Goal: Transaction & Acquisition: Purchase product/service

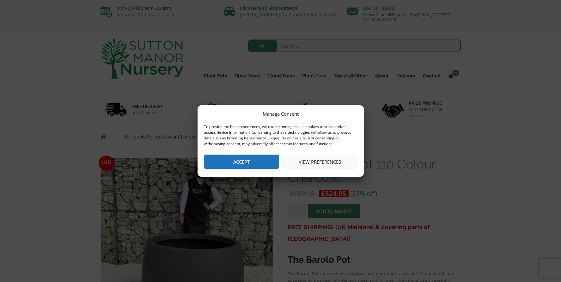
click at [232, 160] on button "Accept" at bounding box center [241, 161] width 75 height 14
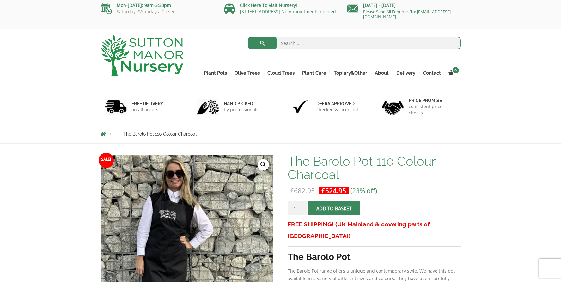
scroll to position [2, 0]
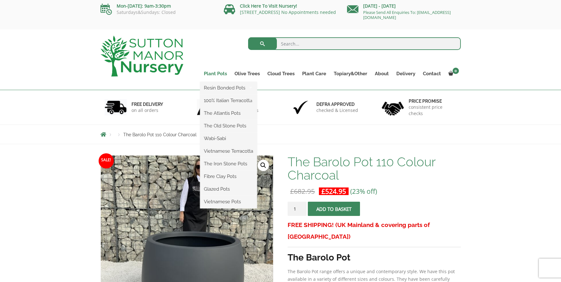
click at [220, 74] on link "Plant Pots" at bounding box center [215, 73] width 31 height 9
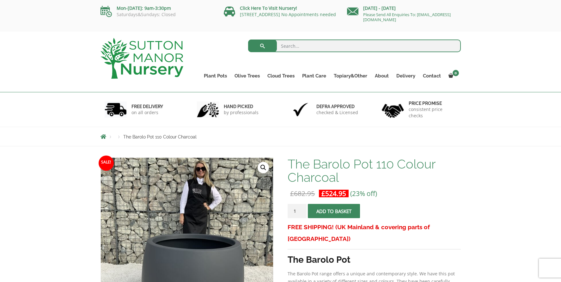
click at [101, 136] on span "Breadcrumbs" at bounding box center [103, 136] width 6 height 5
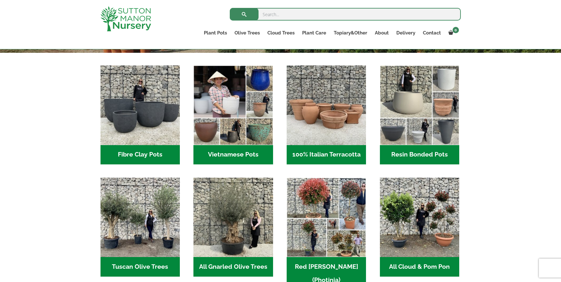
scroll to position [192, 0]
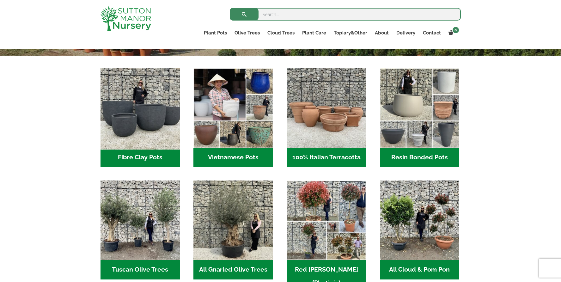
click at [146, 120] on img "Visit product category Fibre Clay Pots" at bounding box center [139, 107] width 83 height 83
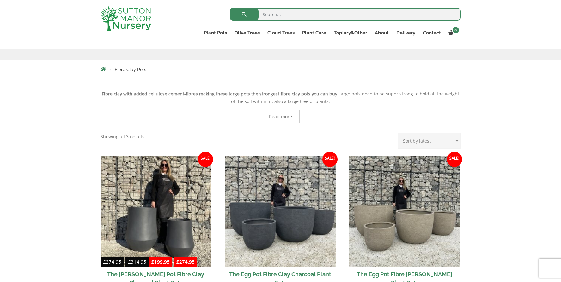
scroll to position [162, 0]
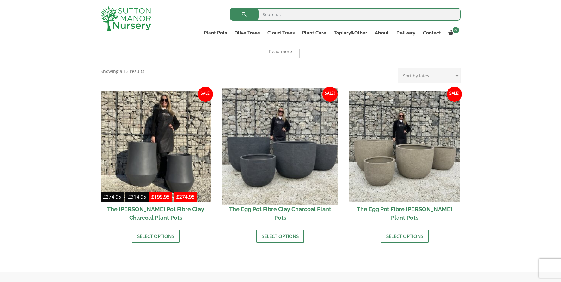
click at [276, 142] on img at bounding box center [280, 146] width 116 height 116
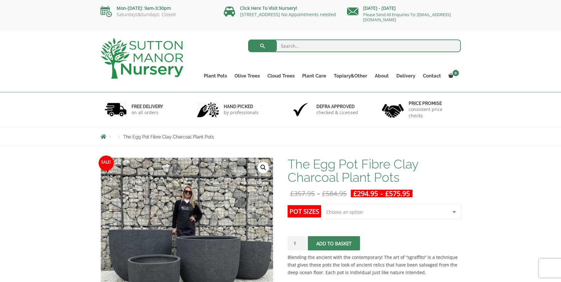
click at [345, 216] on select "Choose an option Click here to buy the 5th To Largest Pot In The Picture Click …" at bounding box center [390, 212] width 139 height 16
click at [321, 204] on select "Choose an option Click here to buy the 5th To Largest Pot In The Picture Click …" at bounding box center [390, 212] width 139 height 16
select select "Click here to buy the 5th To Largest Pot In The Picture"
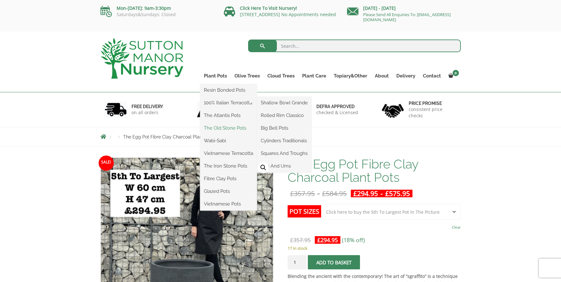
click at [218, 126] on link "The Old Stone Pots" at bounding box center [228, 127] width 57 height 9
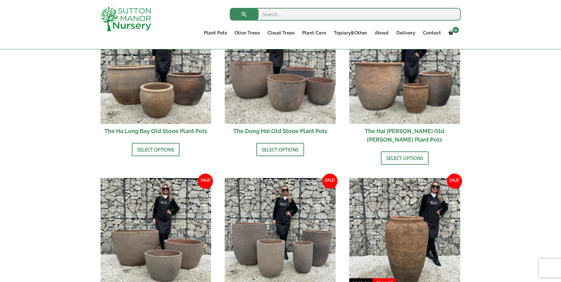
scroll to position [153, 0]
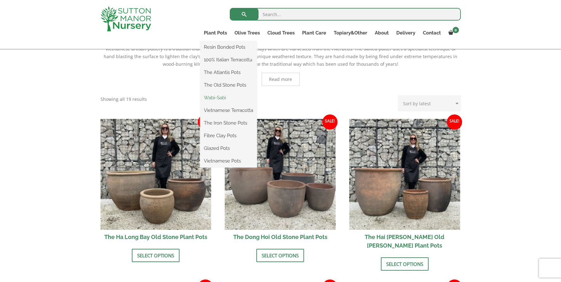
click at [215, 97] on link "Wabi-Sabi" at bounding box center [228, 97] width 57 height 9
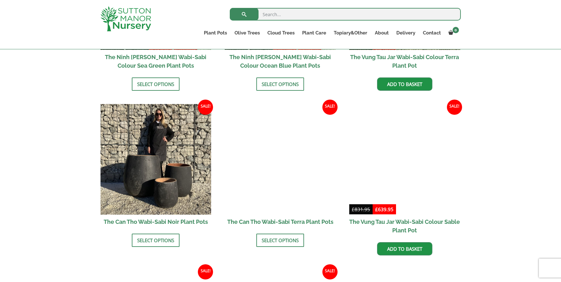
scroll to position [676, 0]
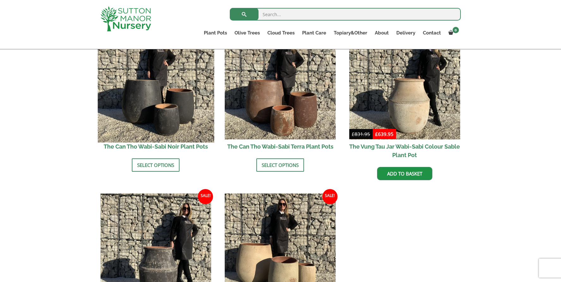
click at [166, 112] on img at bounding box center [156, 84] width 116 height 116
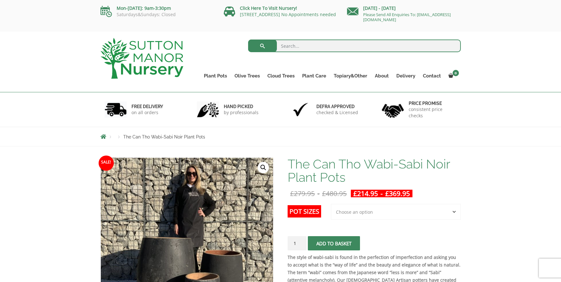
click at [348, 216] on select "Choose an option 3rd to Largest Pot In The Picture 2nd to Largest Pot In The Pi…" at bounding box center [396, 212] width 130 height 16
click at [331, 204] on select "Choose an option 3rd to Largest Pot In The Picture 2nd to Largest Pot In The Pi…" at bounding box center [396, 212] width 130 height 16
select select "3rd to Largest Pot In The Picture"
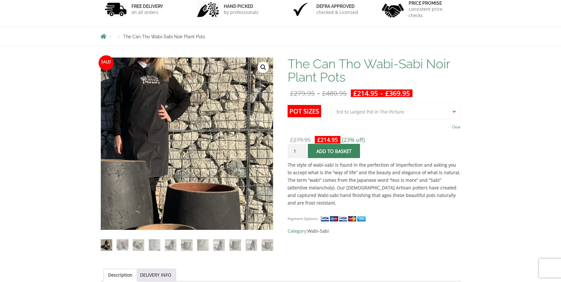
scroll to position [145, 0]
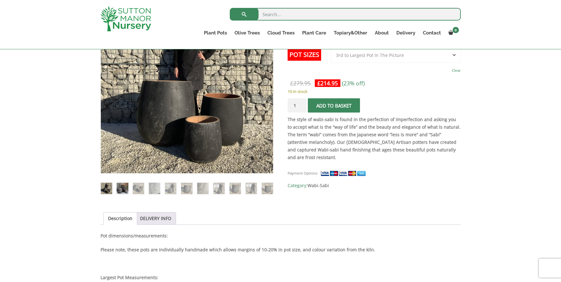
click at [122, 187] on img at bounding box center [122, 188] width 11 height 11
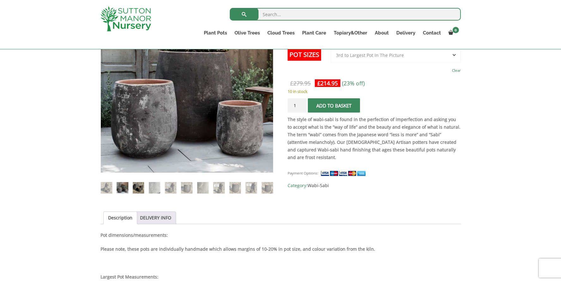
click at [139, 188] on img at bounding box center [138, 187] width 11 height 11
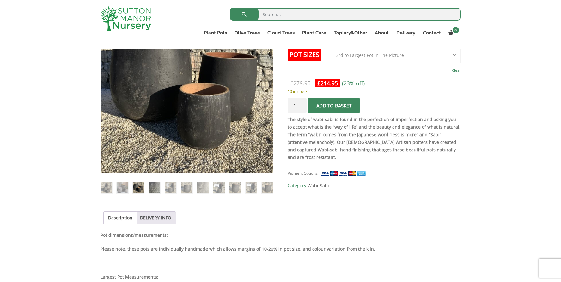
click at [152, 188] on img at bounding box center [154, 187] width 11 height 11
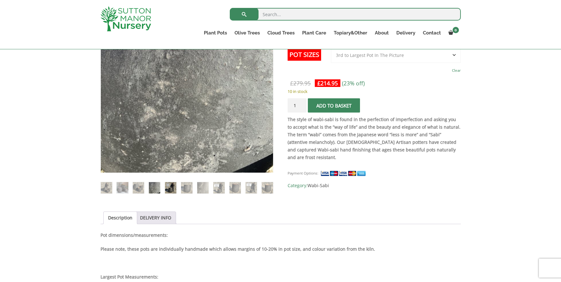
click at [165, 189] on img at bounding box center [170, 187] width 11 height 11
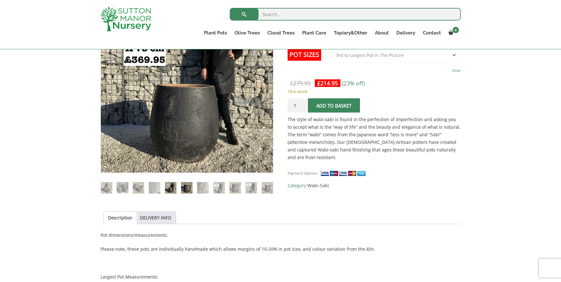
click at [184, 190] on img at bounding box center [186, 187] width 11 height 11
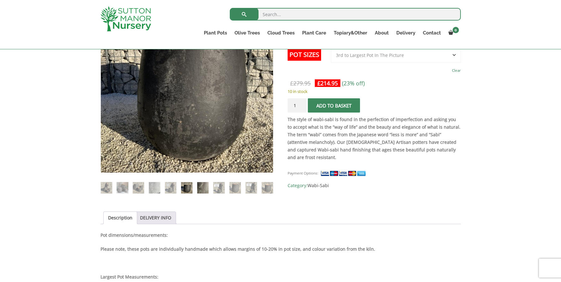
click at [200, 191] on img at bounding box center [202, 187] width 11 height 11
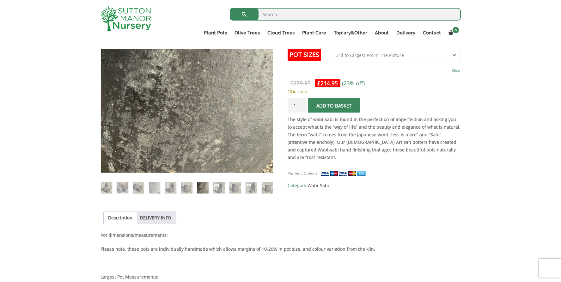
scroll to position [0, 0]
